Goal: Transaction & Acquisition: Download file/media

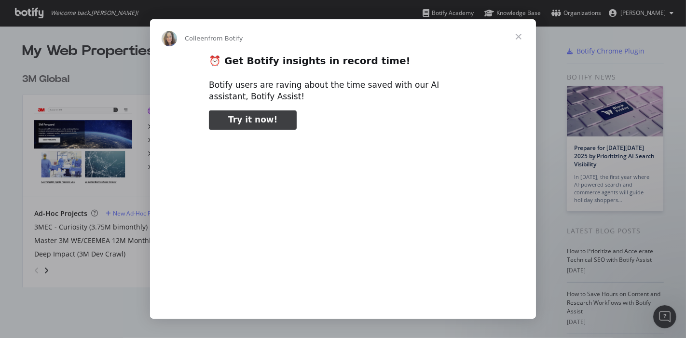
click at [520, 35] on span "Close" at bounding box center [518, 36] width 35 height 35
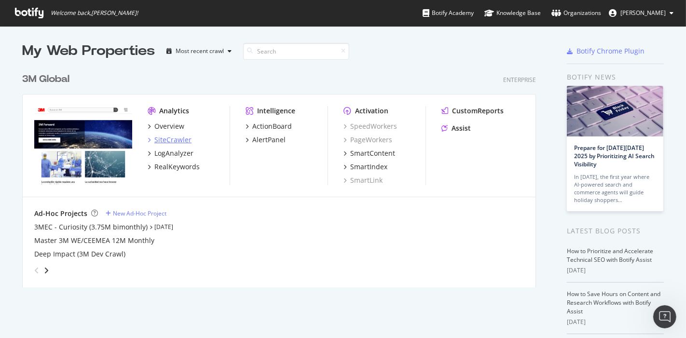
click at [167, 142] on div "SiteCrawler" at bounding box center [172, 140] width 37 height 10
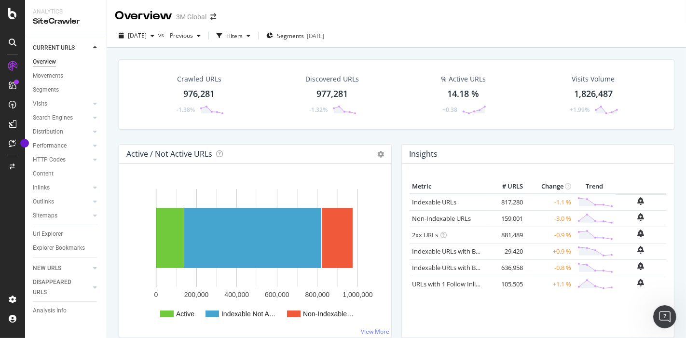
click at [394, 142] on div "Crawled URLs 976,281 -1.38% Discovered URLs 977,281 -1.32% % Active URLs 14.18 …" at bounding box center [397, 101] width 566 height 85
click at [393, 135] on div "Crawled URLs 976,281 -1.38% Discovered URLs 977,281 -1.32% % Active URLs 14.18 …" at bounding box center [397, 101] width 566 height 85
click at [110, 135] on div "Crawled URLs 976,281 -1.38% Discovered URLs 977,281 -1.32% % Active URLs 14.18 …" at bounding box center [396, 217] width 579 height 338
click at [51, 234] on div "Url Explorer" at bounding box center [48, 234] width 30 height 10
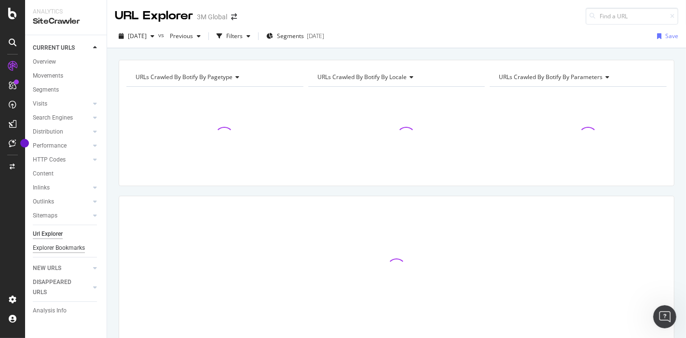
click at [52, 247] on div "Explorer Bookmarks" at bounding box center [59, 248] width 52 height 10
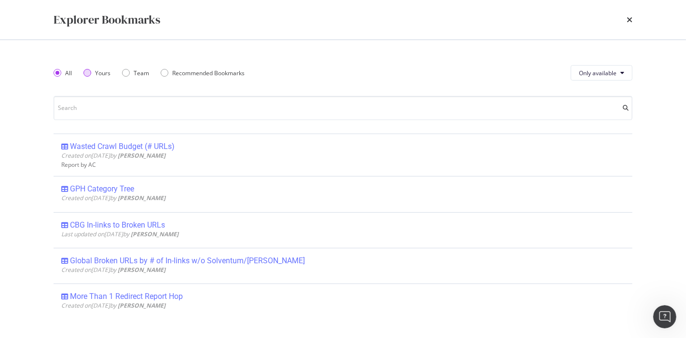
click at [96, 71] on div "Yours" at bounding box center [102, 73] width 15 height 8
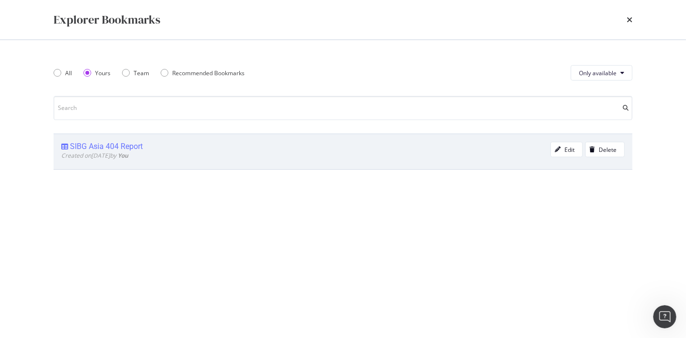
click at [121, 145] on div "SIBG Asia 404 Report" at bounding box center [106, 147] width 73 height 10
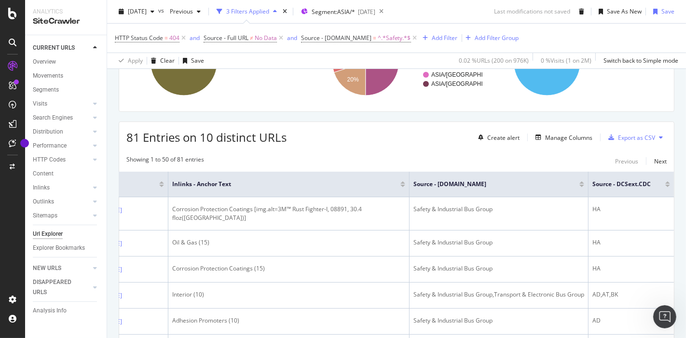
scroll to position [124, 0]
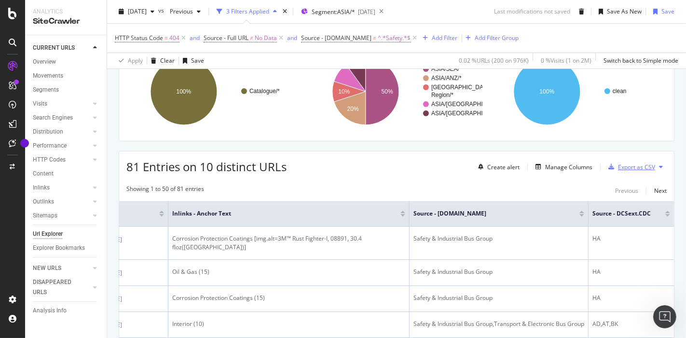
click at [627, 166] on div "Export as CSV" at bounding box center [636, 167] width 37 height 8
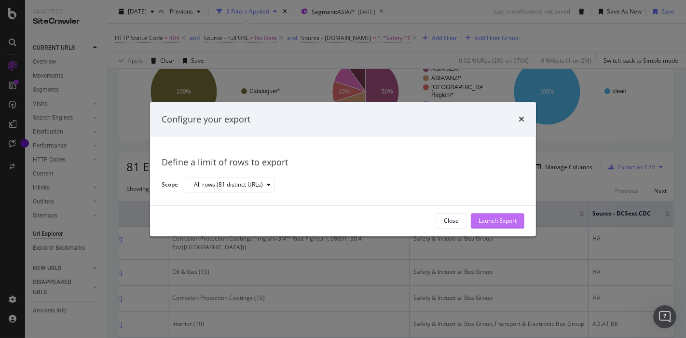
click at [507, 221] on div "Launch Export" at bounding box center [498, 221] width 38 height 8
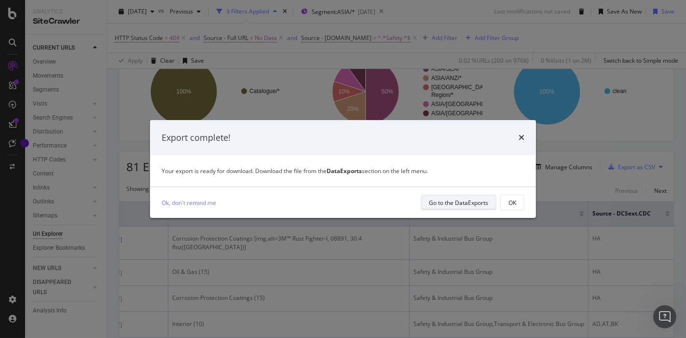
click at [452, 206] on div "Go to the DataExports" at bounding box center [458, 203] width 59 height 8
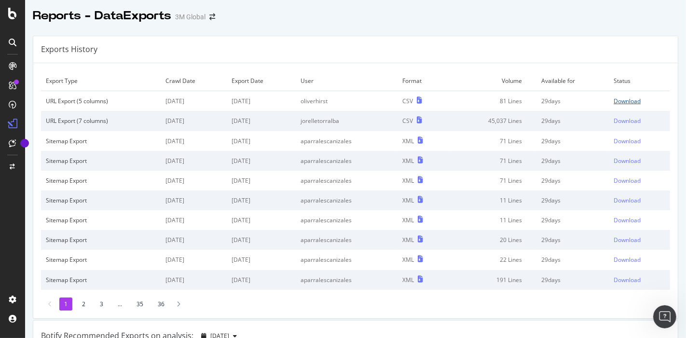
click at [614, 101] on div "Download" at bounding box center [627, 101] width 27 height 8
